Goal: Transaction & Acquisition: Register for event/course

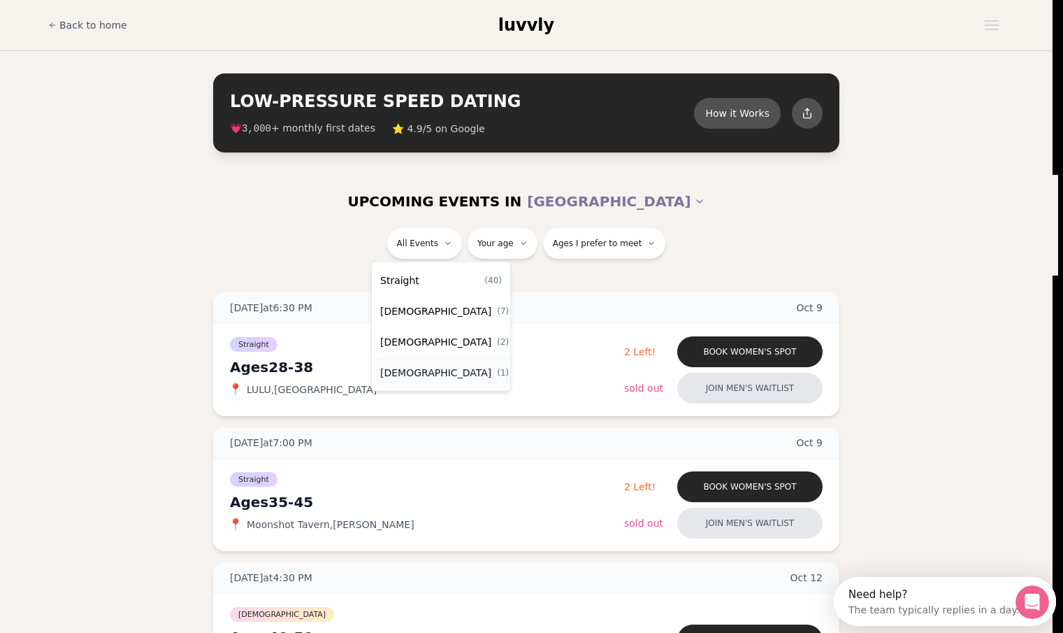
click at [448, 368] on div "[DEMOGRAPHIC_DATA] ( 1 )" at bounding box center [441, 372] width 133 height 31
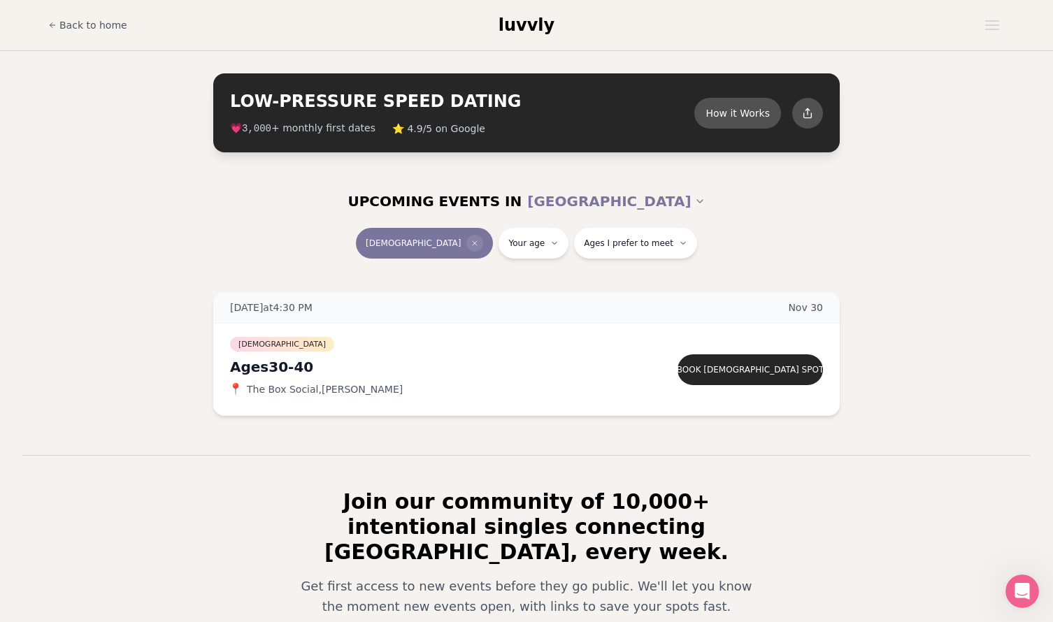
click at [470, 239] on icon "Clear event type filter" at bounding box center [474, 243] width 8 height 8
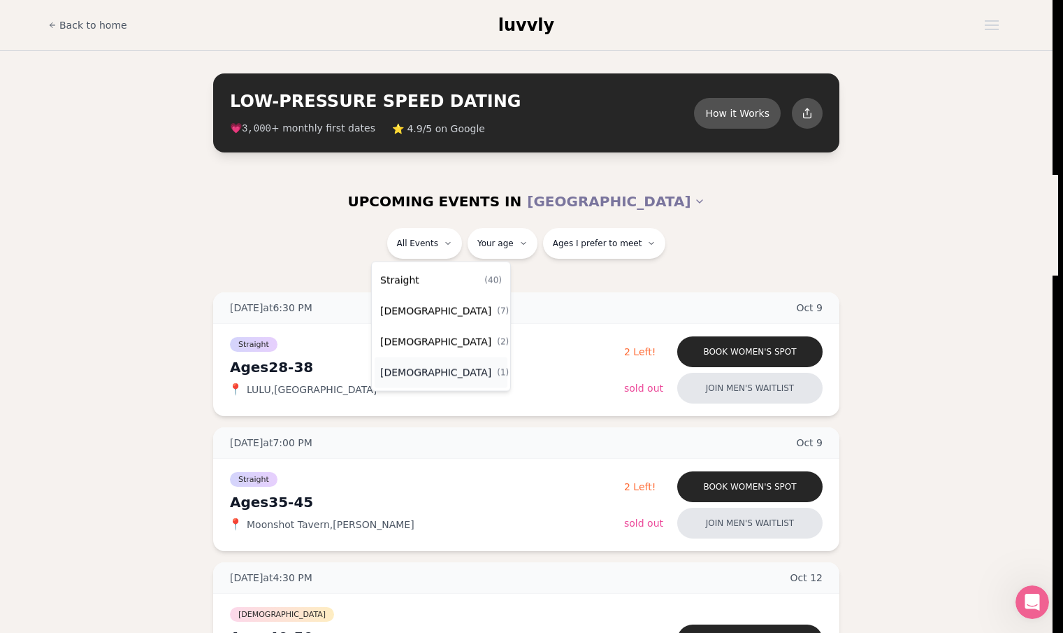
click at [444, 384] on div "[DEMOGRAPHIC_DATA] ( 1 )" at bounding box center [441, 372] width 133 height 31
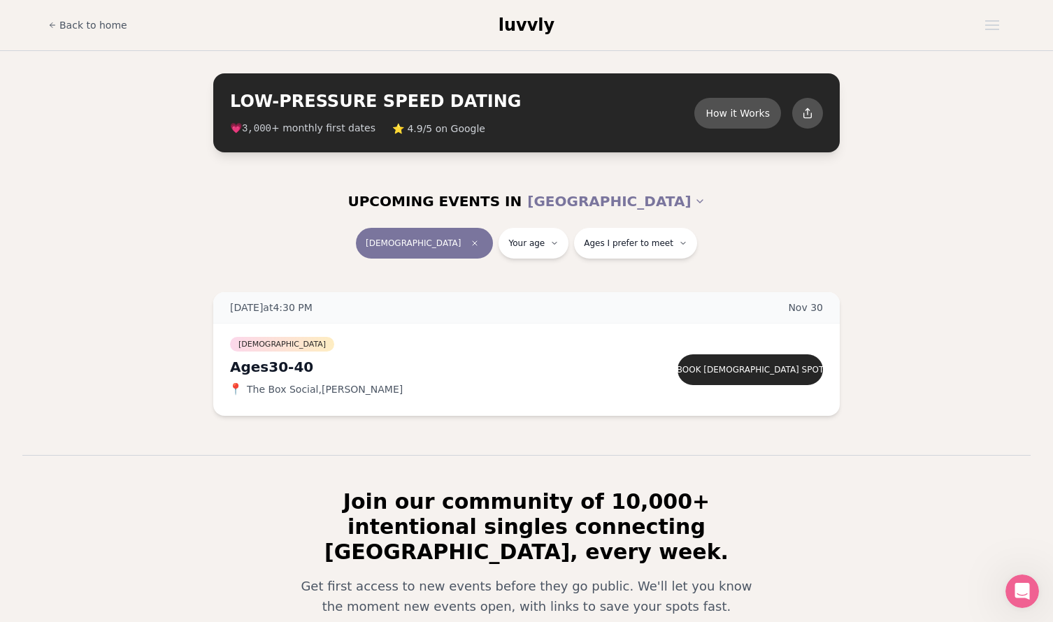
click at [415, 247] on span "[DEMOGRAPHIC_DATA]" at bounding box center [413, 243] width 95 height 11
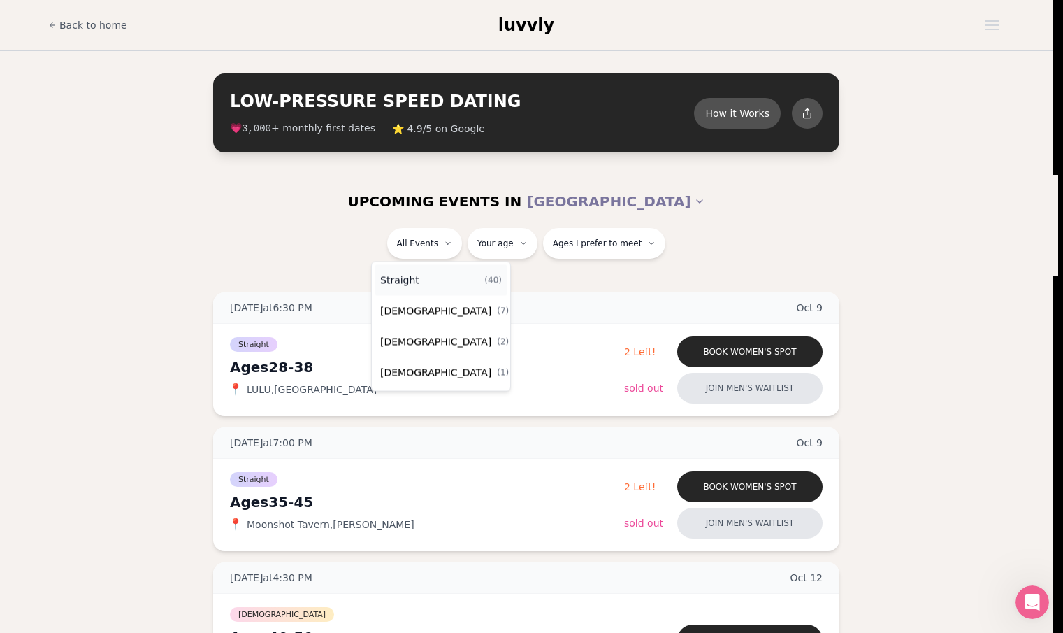
click at [415, 277] on span "Straight" at bounding box center [399, 280] width 39 height 14
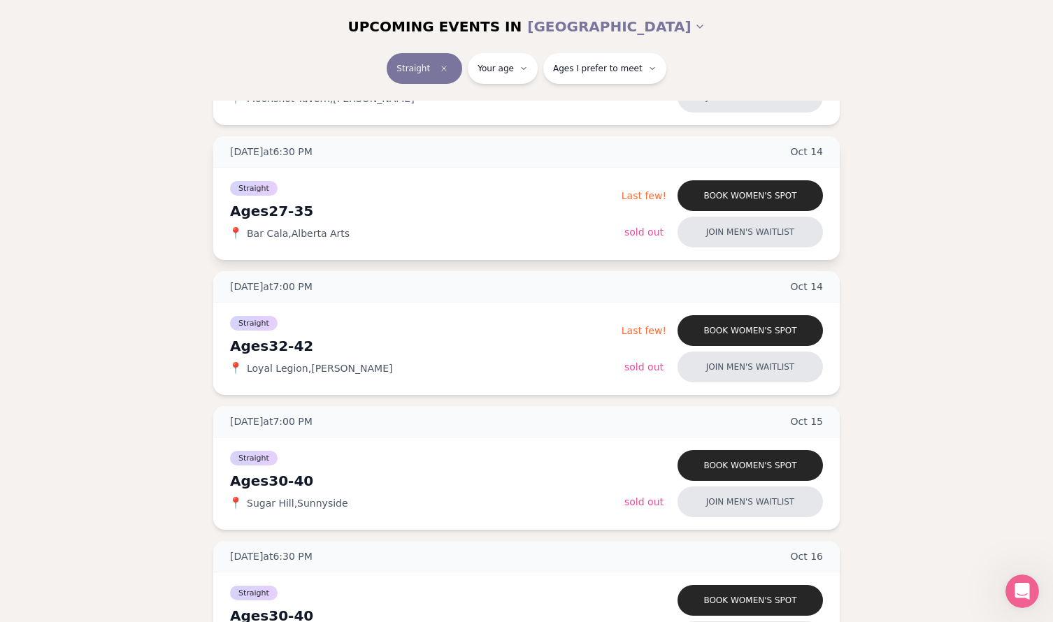
scroll to position [480, 0]
